Goal: Task Accomplishment & Management: Manage account settings

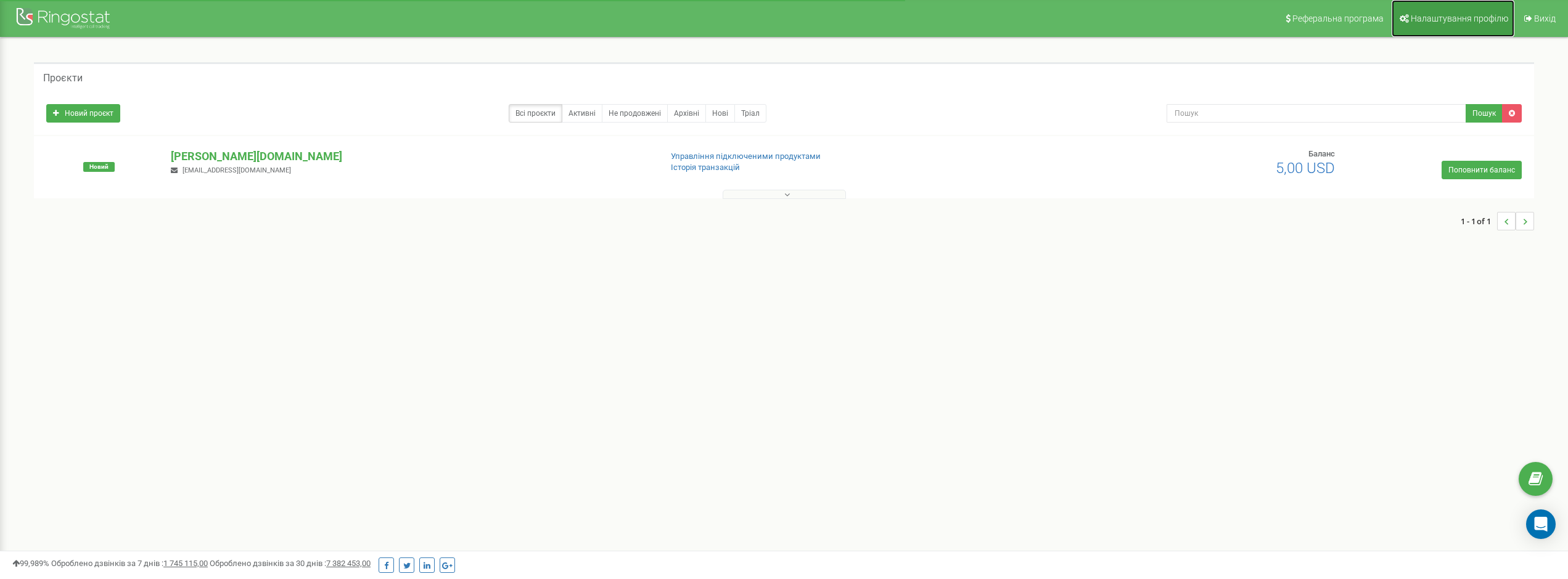
click at [1460, 16] on span "Налаштування профілю" at bounding box center [1460, 18] width 97 height 10
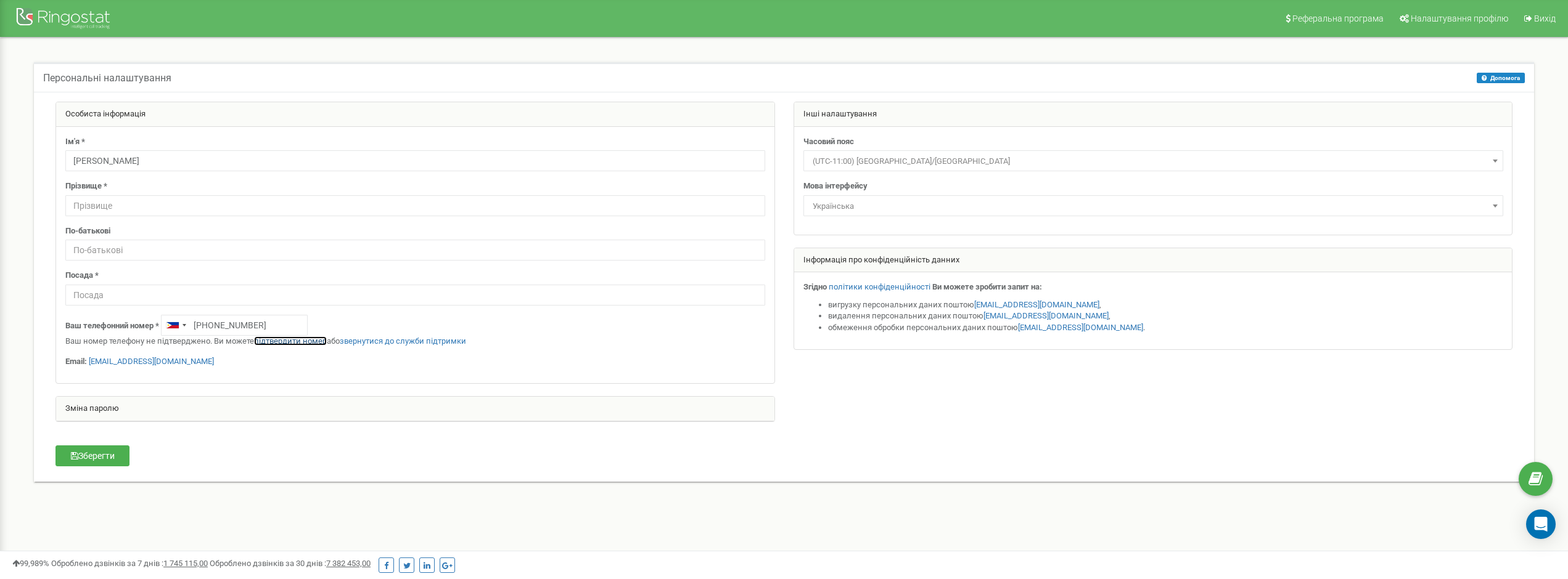
click at [287, 340] on link "підтвердити номер" at bounding box center [290, 341] width 73 height 9
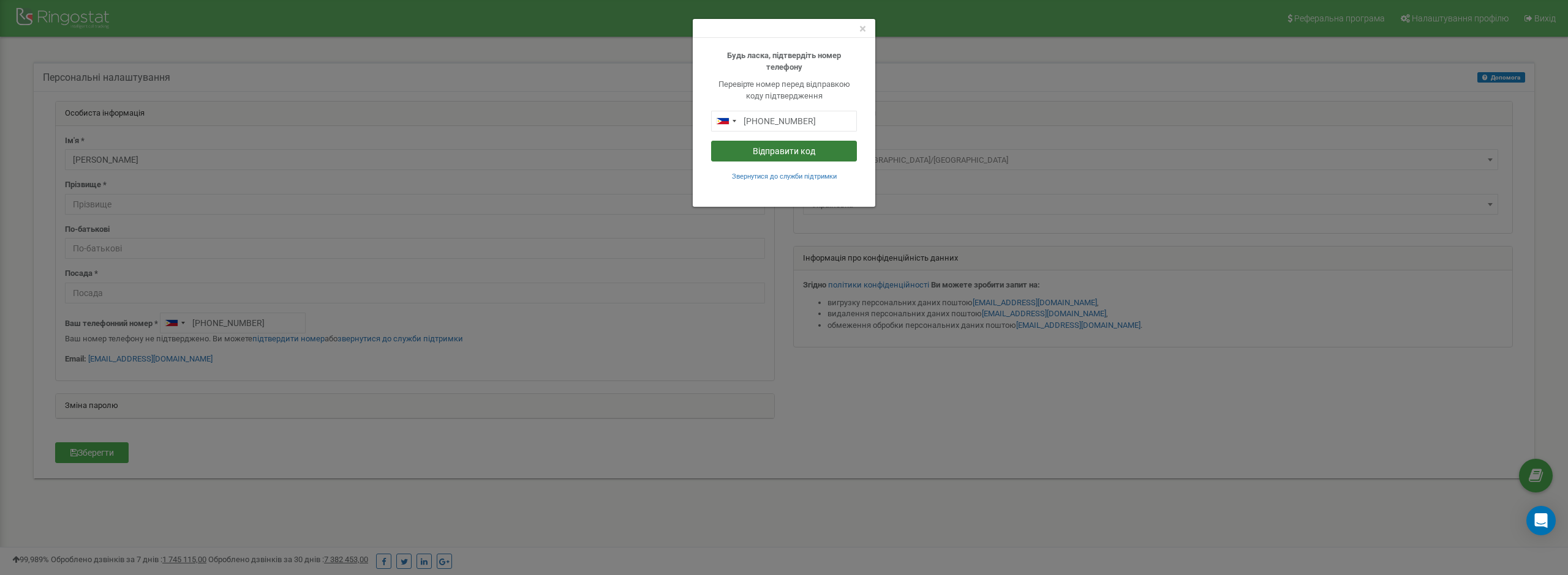
click at [808, 151] on button "Відправити код" at bounding box center [783, 150] width 146 height 21
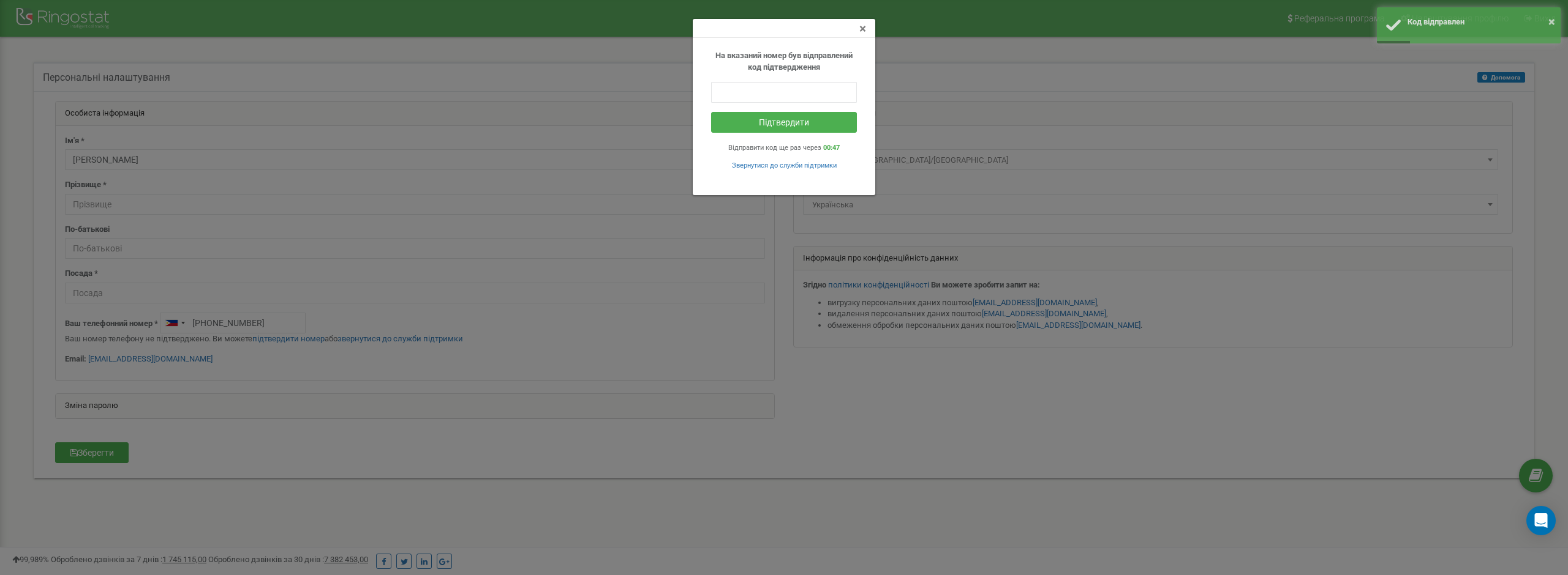
click at [861, 25] on span "×" at bounding box center [863, 29] width 7 height 14
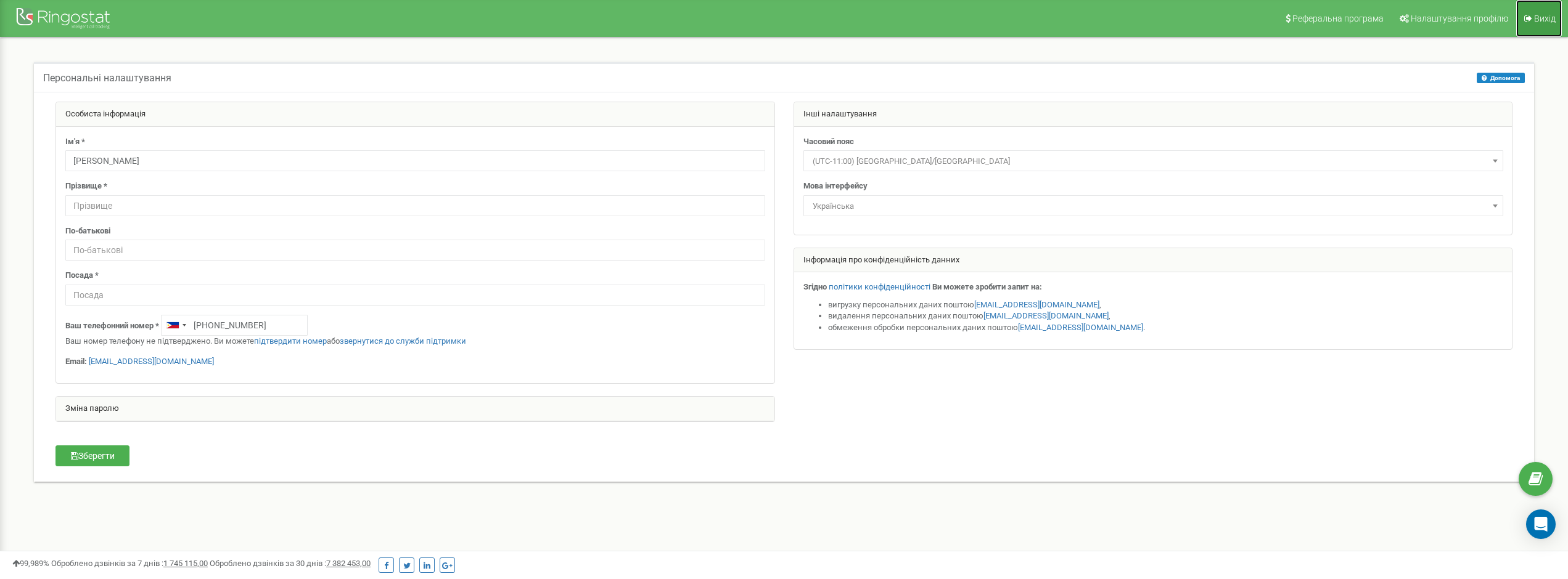
click at [1536, 22] on span "Вихід" at bounding box center [1545, 18] width 22 height 10
